Goal: Task Accomplishment & Management: Use online tool/utility

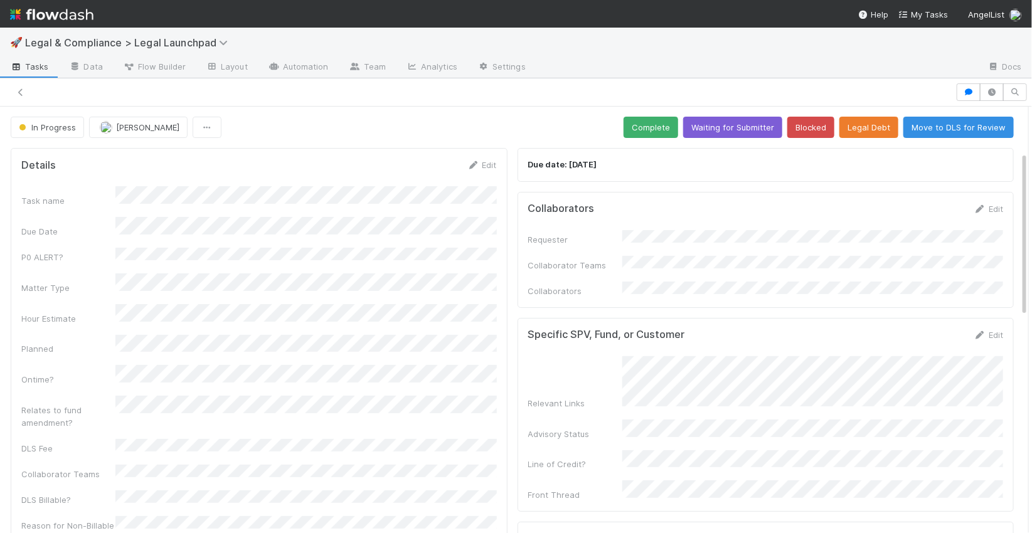
scroll to position [278, 0]
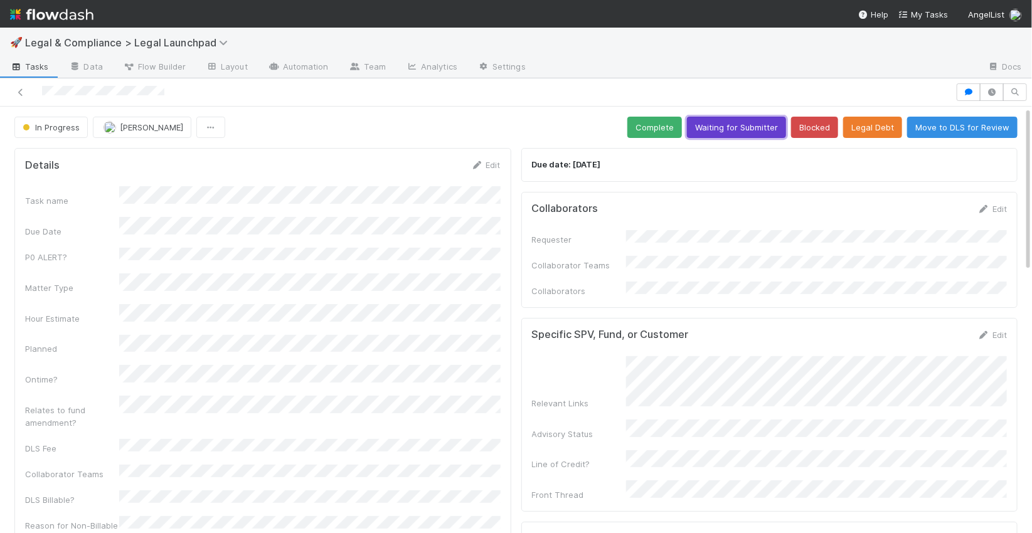
click at [766, 135] on button "Waiting for Submitter" at bounding box center [736, 127] width 99 height 21
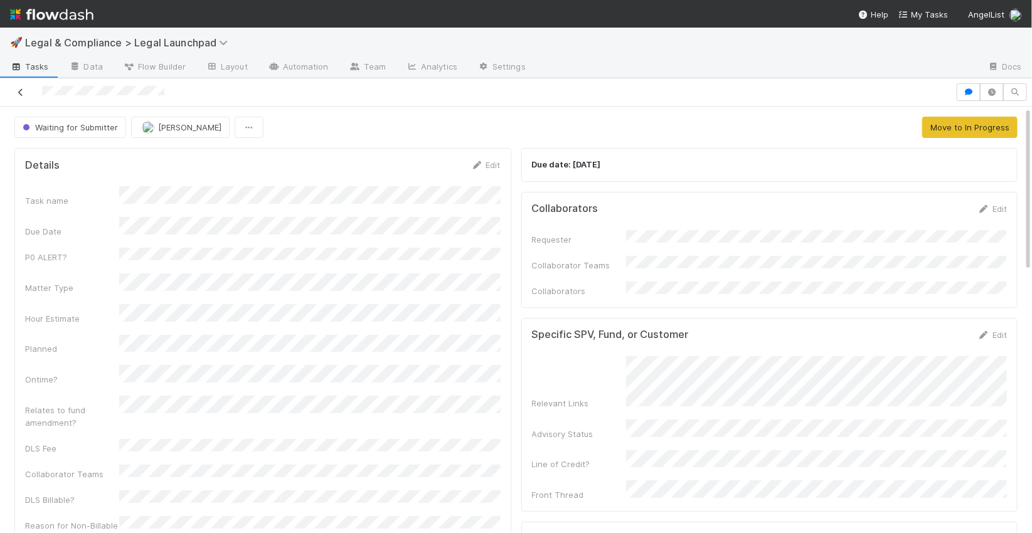
click at [24, 93] on icon at bounding box center [20, 92] width 13 height 8
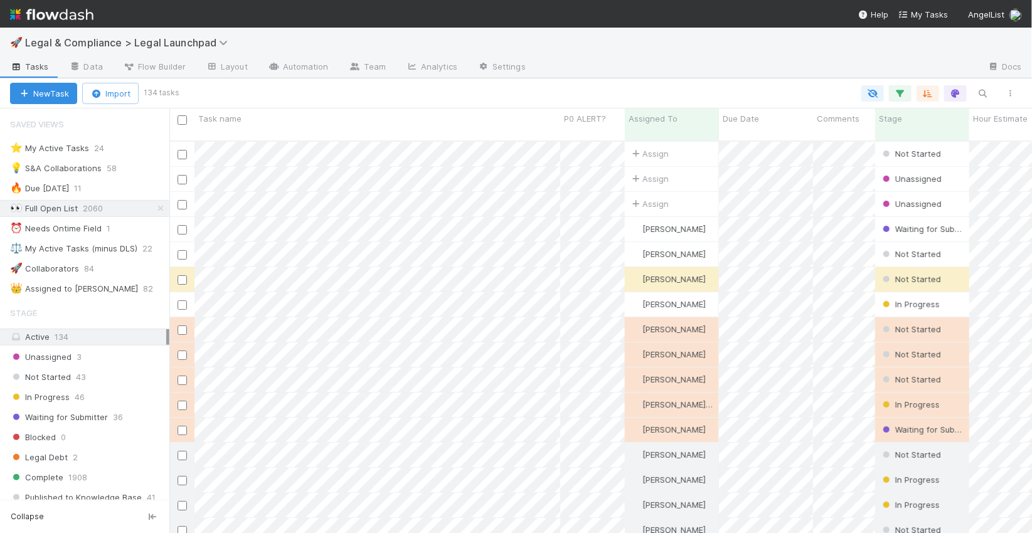
click at [70, 21] on img at bounding box center [51, 14] width 83 height 21
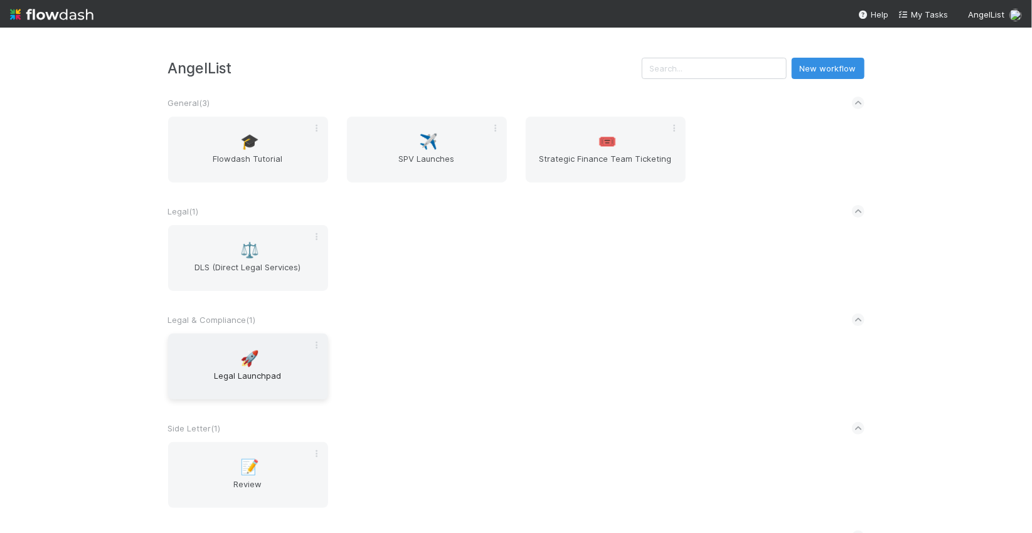
click at [291, 366] on div "🚀 Legal Launchpad" at bounding box center [248, 367] width 160 height 66
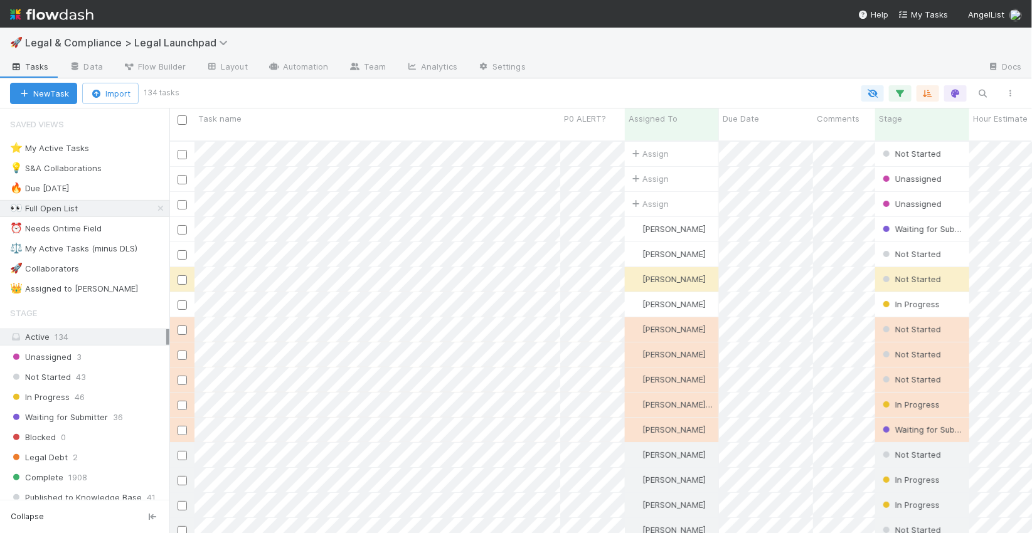
scroll to position [401, 862]
click at [130, 147] on div "⭐ My Active Tasks 24" at bounding box center [89, 148] width 159 height 16
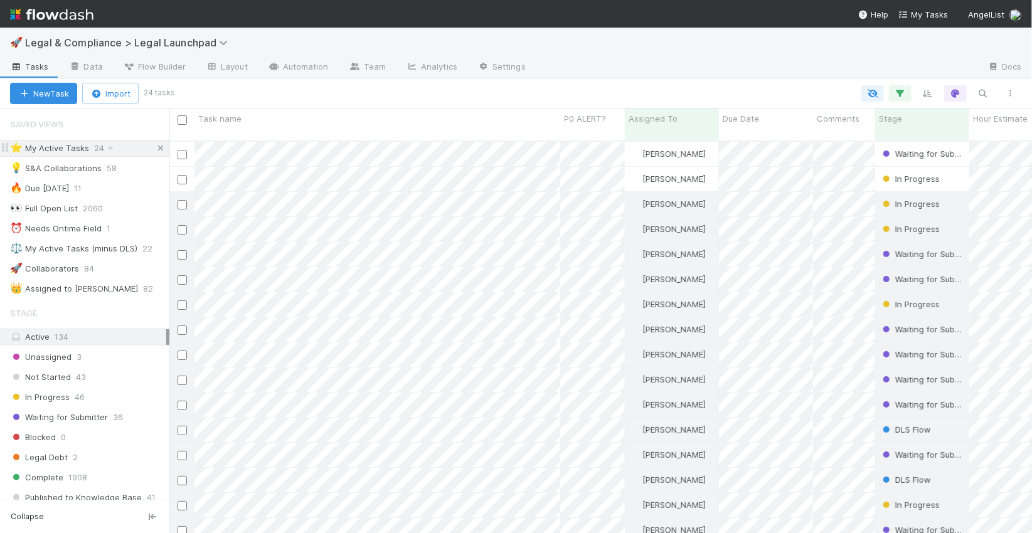
scroll to position [401, 862]
